Goal: Task Accomplishment & Management: Use online tool/utility

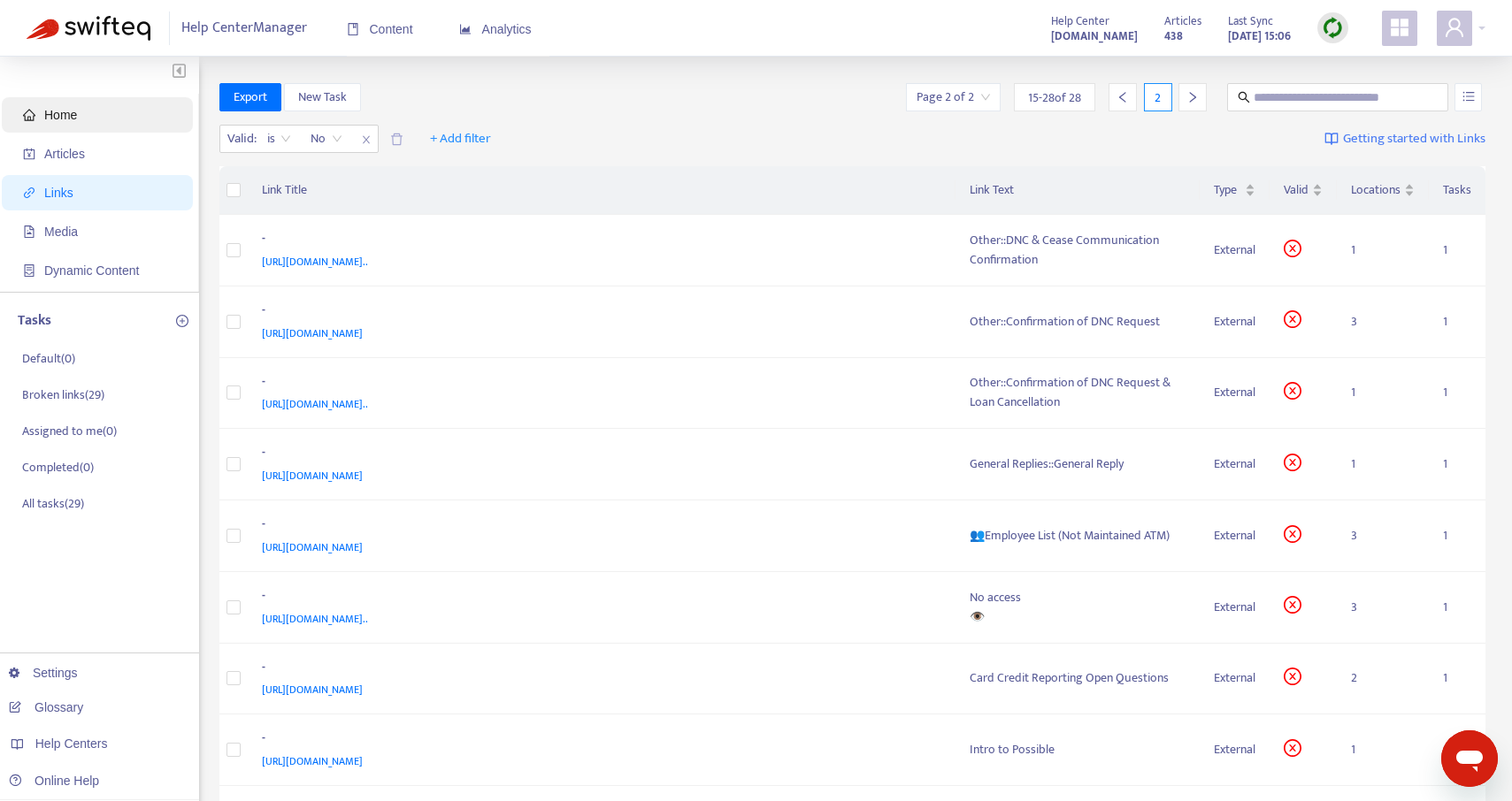
click at [63, 123] on span "Home" at bounding box center [101, 115] width 156 height 35
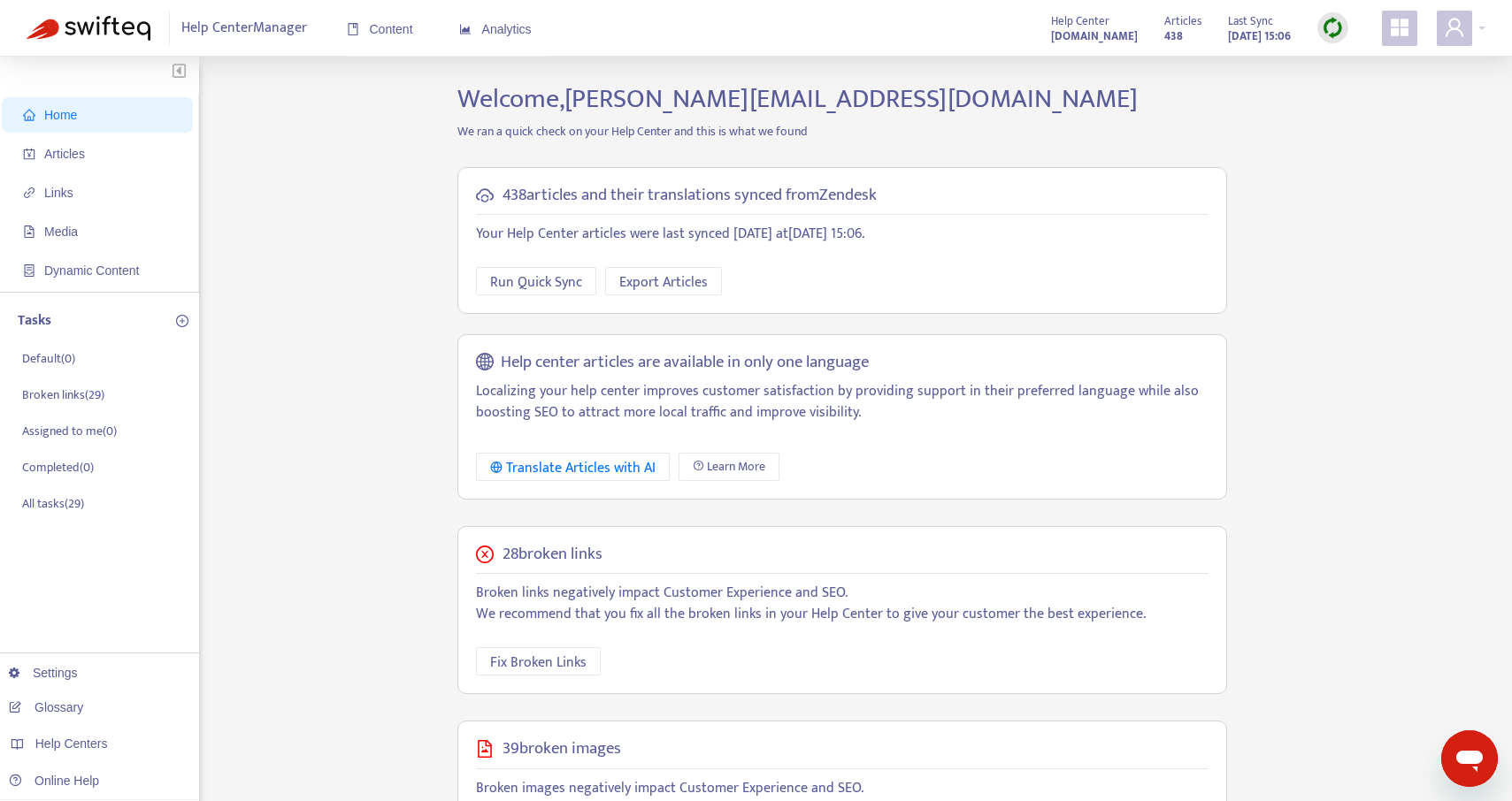
scroll to position [316, 0]
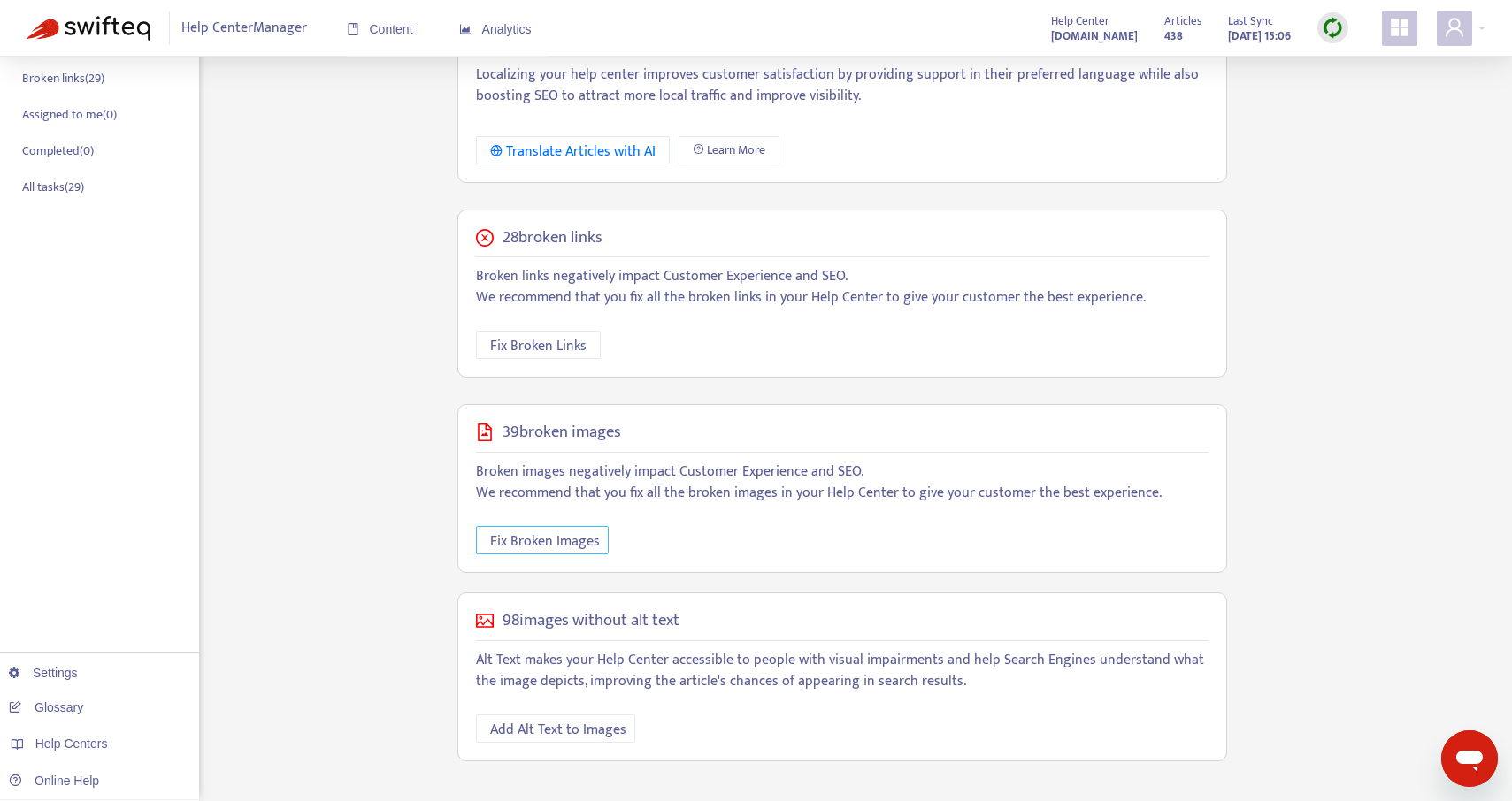
click at [555, 551] on span "Fix Broken Images" at bounding box center [545, 542] width 110 height 22
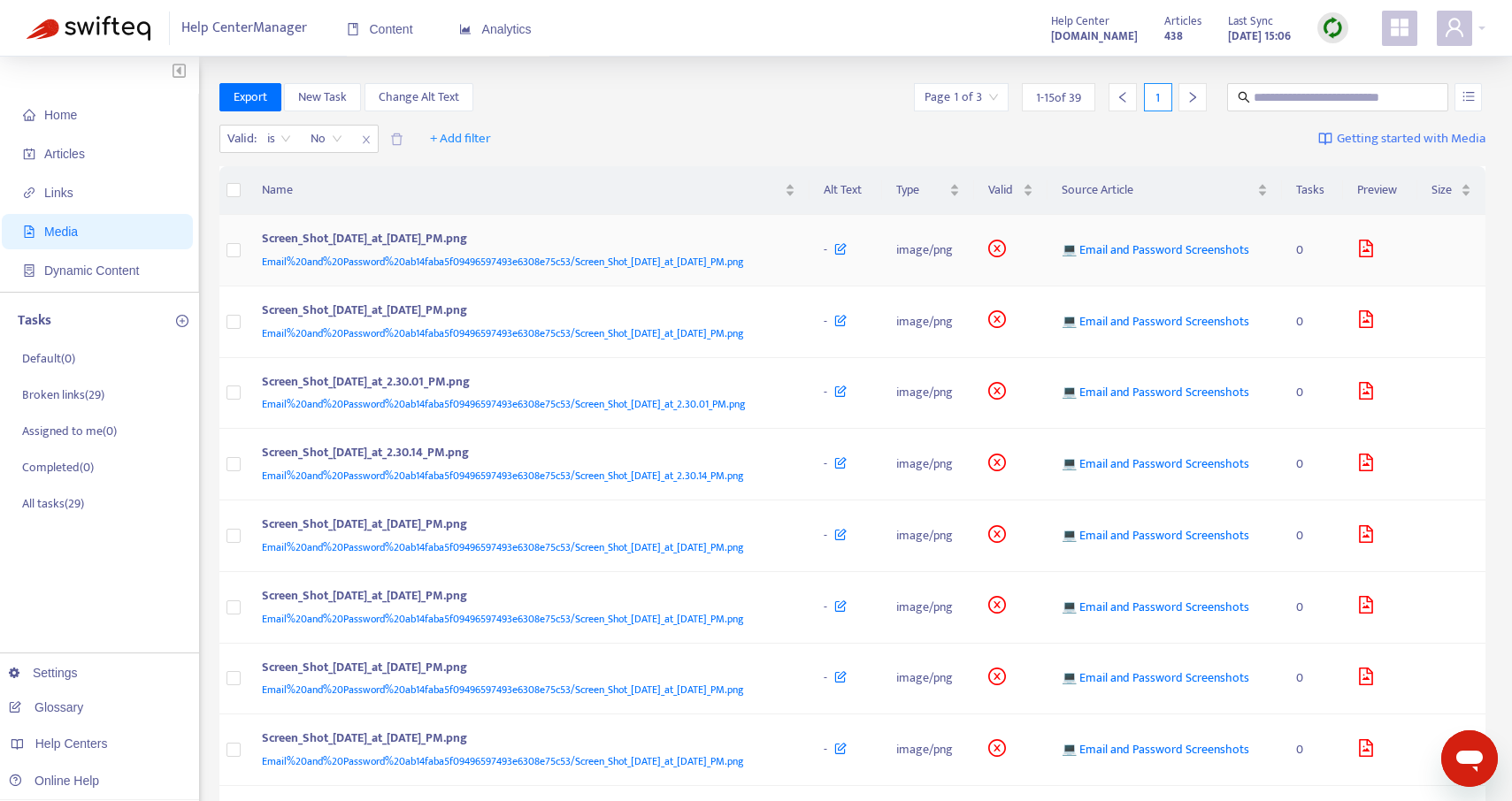
click at [592, 269] on span "Email%20and%20Password%20ab14faba5f09496597493e6308e75c53/Screen_Shot_[DATE]_at…" at bounding box center [502, 262] width 481 height 18
click at [925, 245] on td "image/png" at bounding box center [928, 250] width 92 height 72
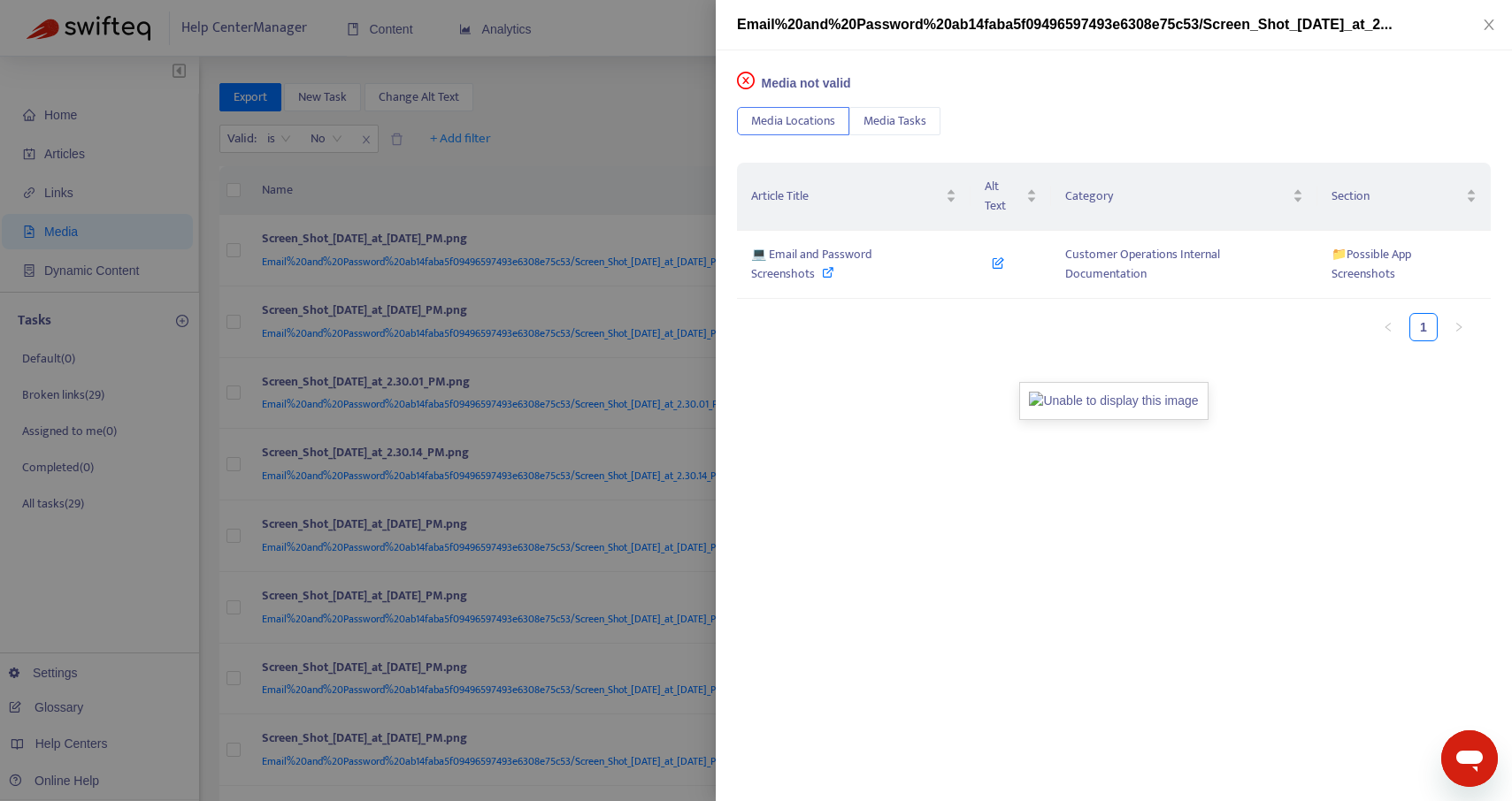
click at [1108, 382] on img at bounding box center [1114, 401] width 189 height 38
click at [919, 339] on div "Media not valid Media Locations Media Tasks Article Title Alt Text Category Sec…" at bounding box center [1114, 426] width 796 height 751
click at [1491, 20] on icon "close" at bounding box center [1489, 25] width 10 height 11
